Goal: Find specific page/section: Find specific page/section

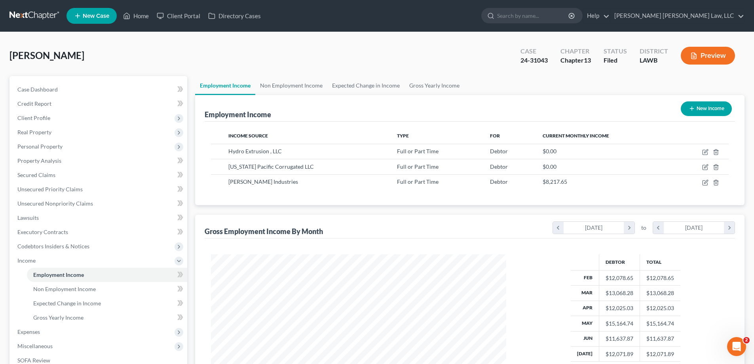
scroll to position [148, 311]
click at [147, 9] on link "Home" at bounding box center [136, 16] width 34 height 14
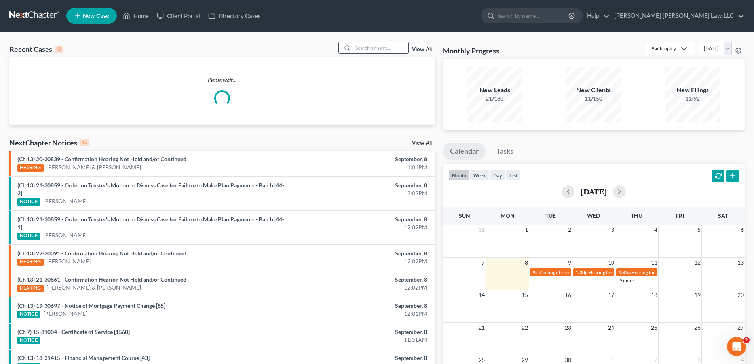
click at [365, 47] on input "search" at bounding box center [380, 47] width 55 height 11
type input "24-11575"
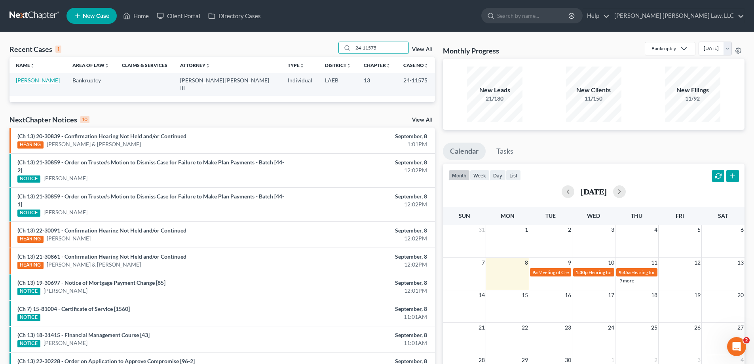
click at [45, 83] on link "[PERSON_NAME]" at bounding box center [38, 80] width 44 height 7
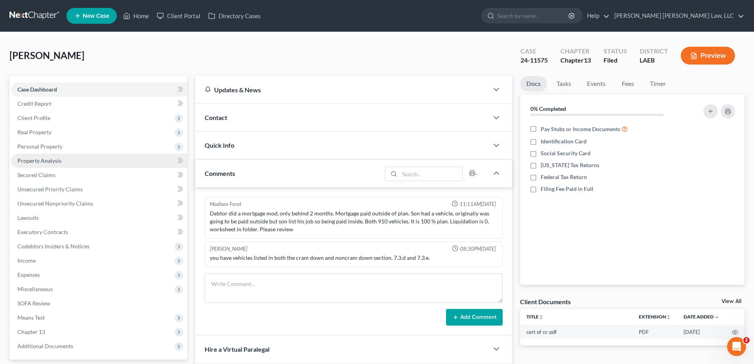
click at [57, 158] on span "Property Analysis" at bounding box center [39, 160] width 44 height 7
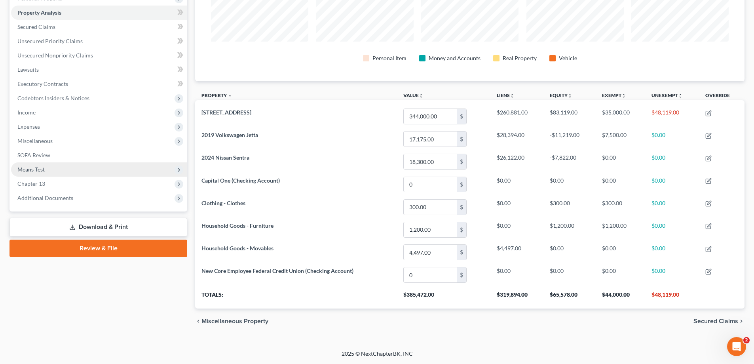
click at [48, 170] on span "Means Test" at bounding box center [99, 169] width 176 height 14
